Goal: Find specific page/section: Find specific page/section

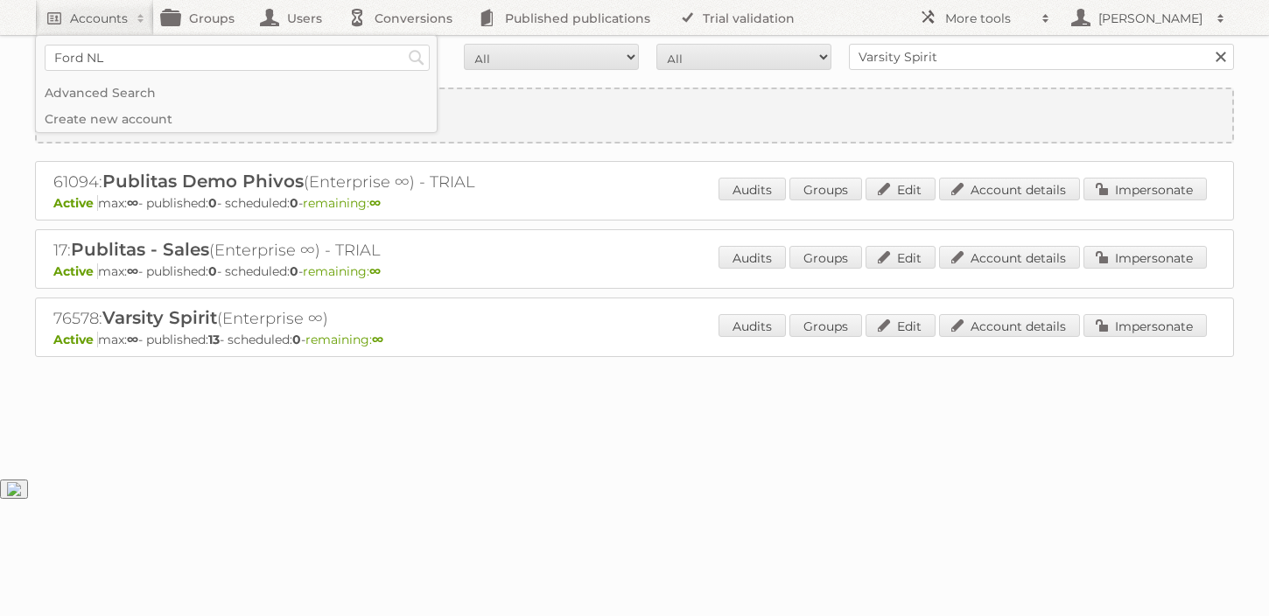
type input"] "Ford NL"
click at [403, 45] on input "Search" at bounding box center [416, 58] width 26 height 26
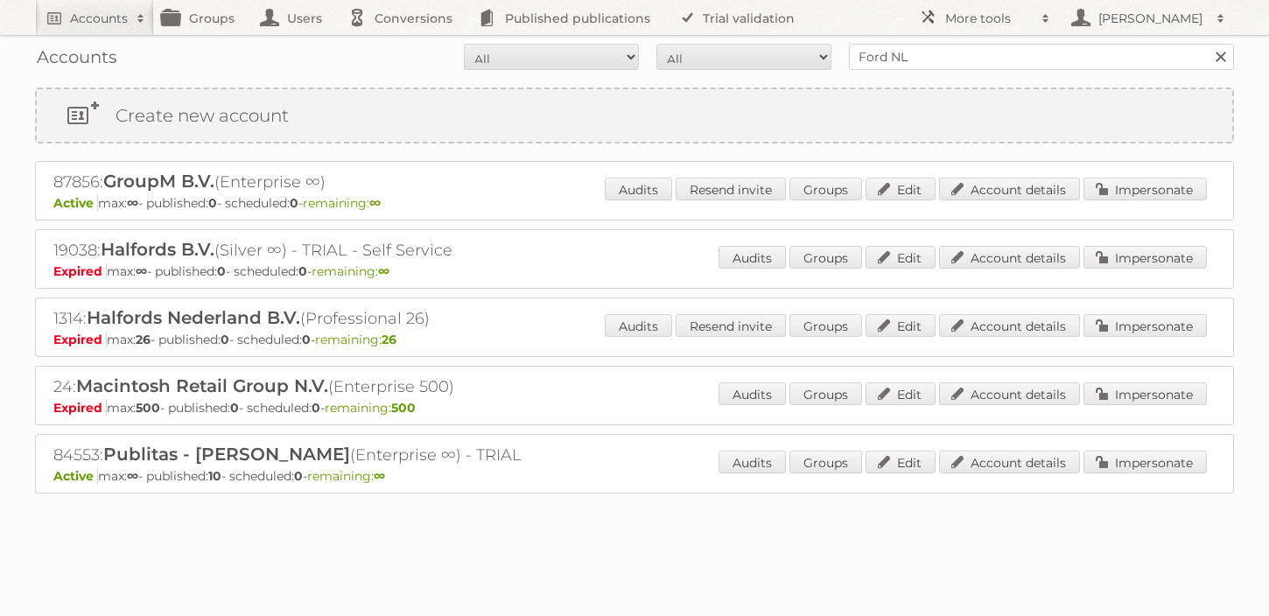
click at [1057, 213] on div "87856: GroupM B.V. (Enterprise ∞) Active max: ∞ - published: 0 - scheduled: 0 -…" at bounding box center [634, 190] width 1199 height 59
click at [1034, 194] on link "Account details" at bounding box center [1009, 189] width 141 height 23
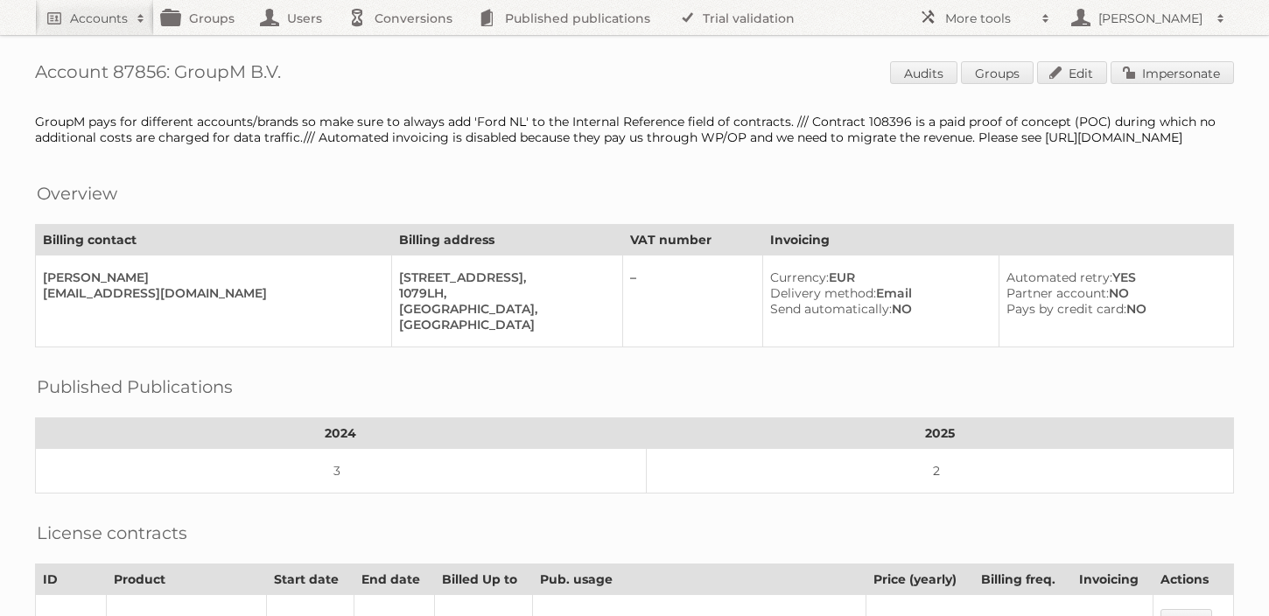
scroll to position [696, 0]
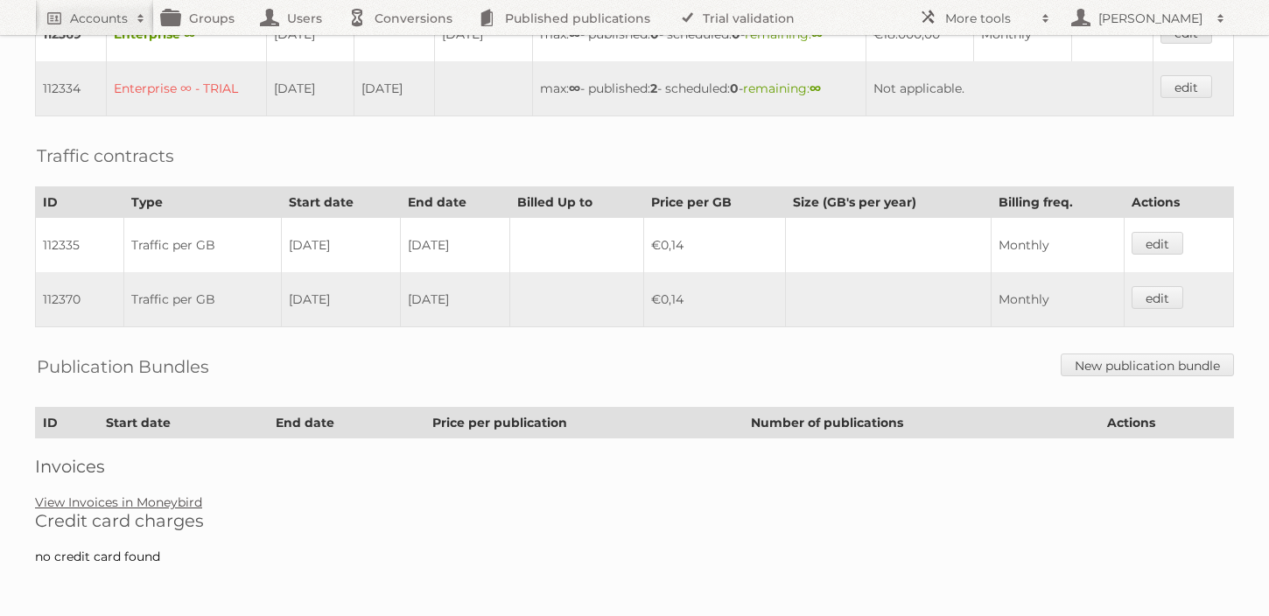
click at [128, 496] on link "View Invoices in Moneybird" at bounding box center [118, 502] width 167 height 16
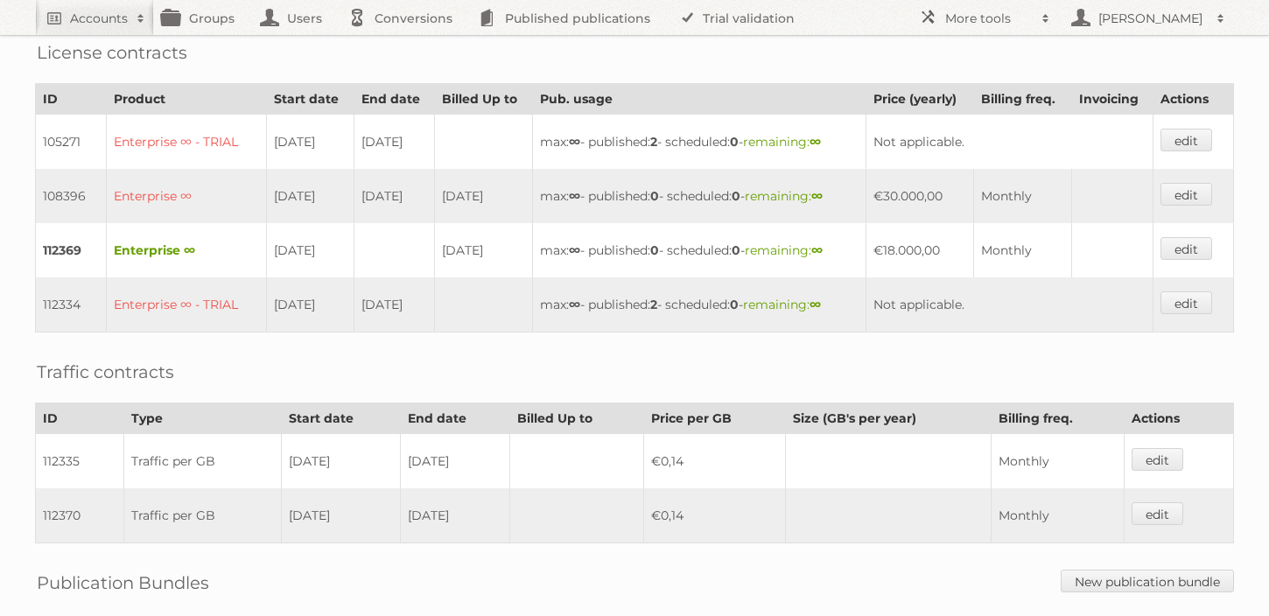
scroll to position [500, 0]
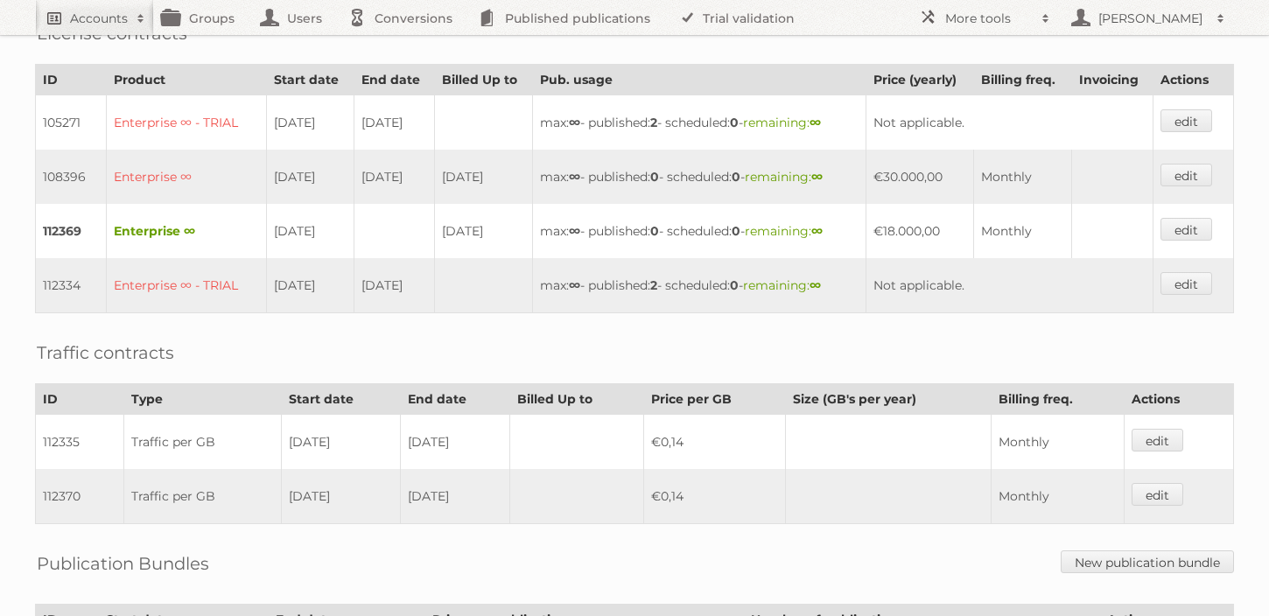
click at [63, 16] on link "Accounts" at bounding box center [94, 17] width 119 height 35
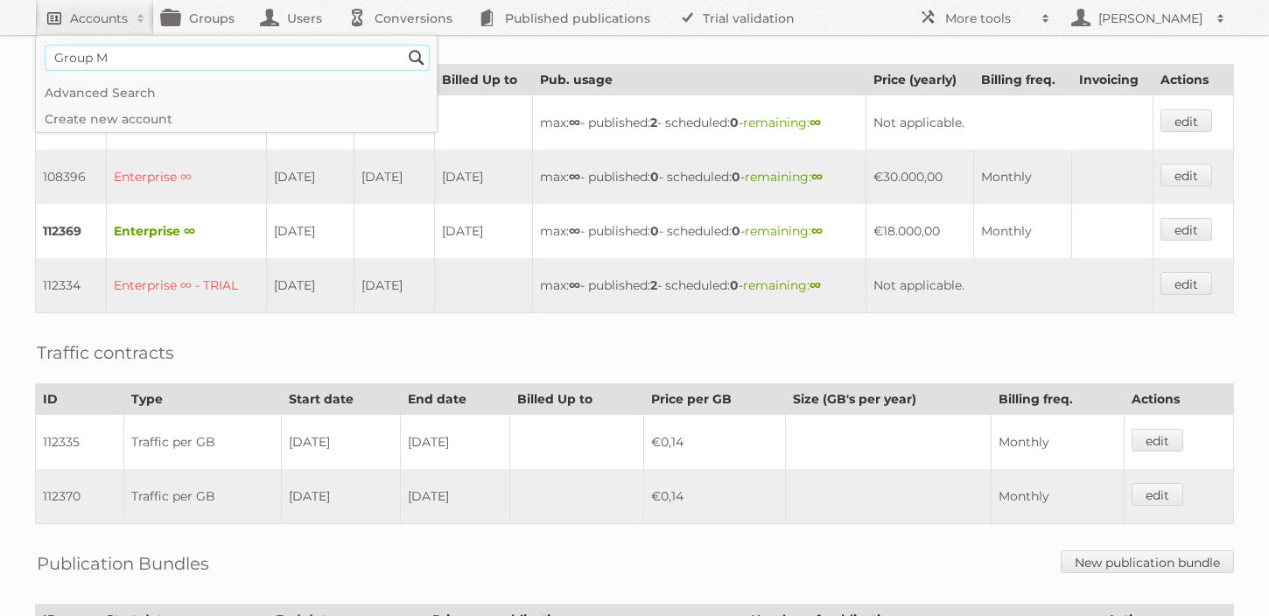
type input"] "Group M"
click at [403, 45] on input "Search" at bounding box center [416, 58] width 26 height 26
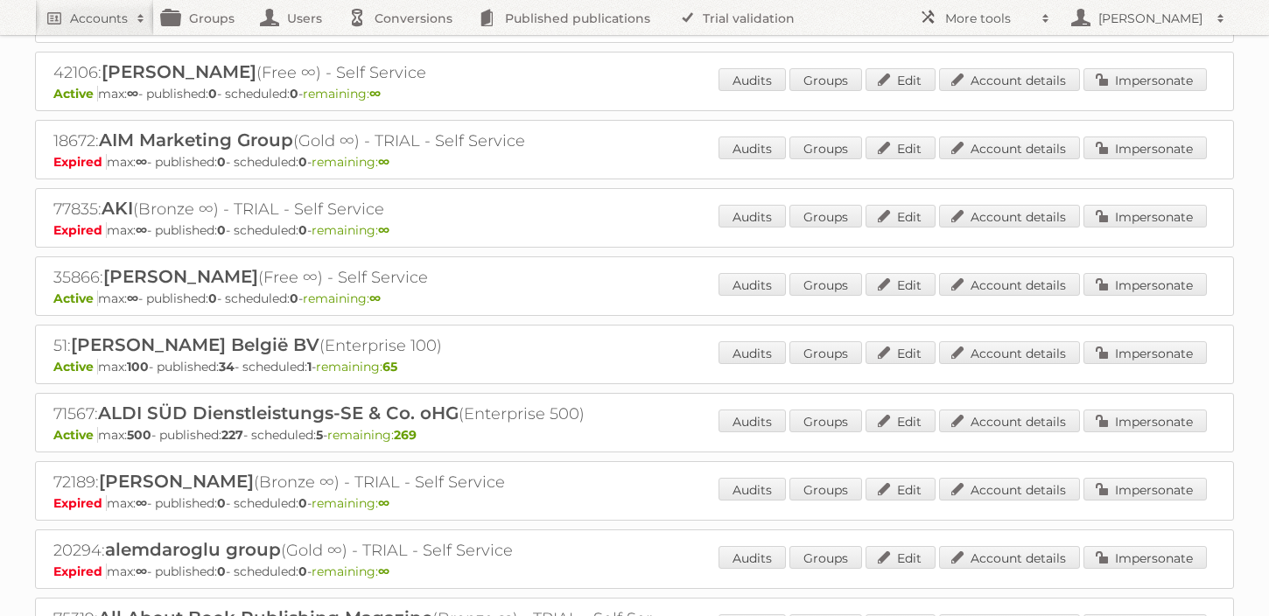
scroll to position [1353, 0]
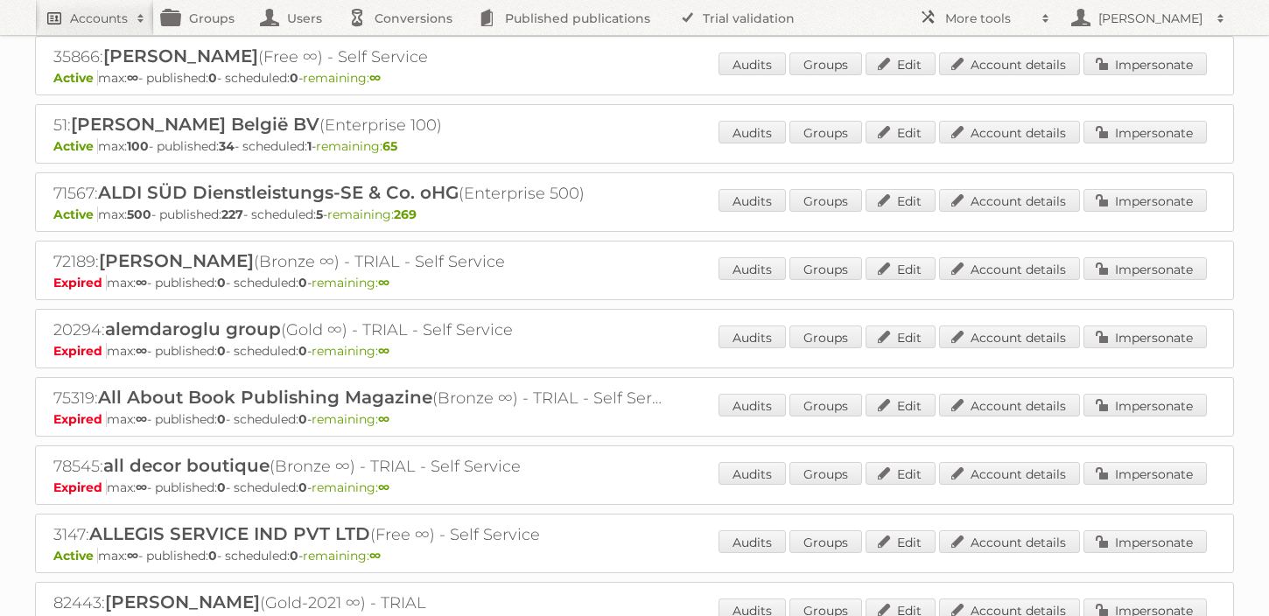
click at [101, 13] on h2 "Accounts" at bounding box center [99, 18] width 58 height 17
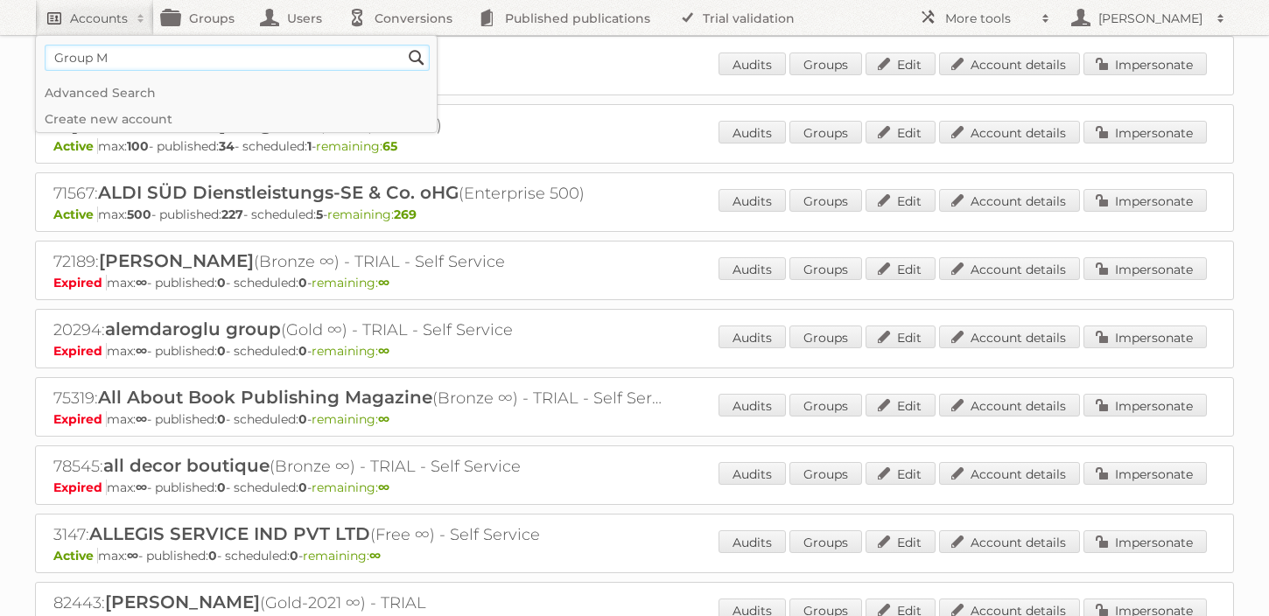
type input"] "Group M"
click at [403, 45] on input "Search" at bounding box center [416, 58] width 26 height 26
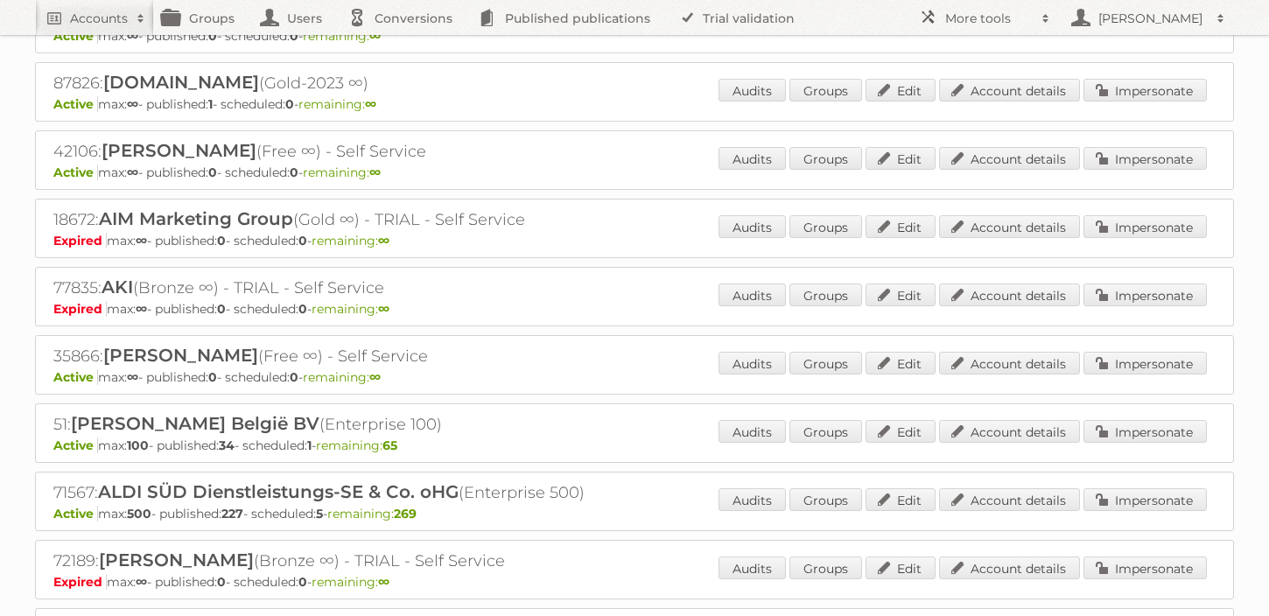
scroll to position [1055, 0]
